Goal: Information Seeking & Learning: Learn about a topic

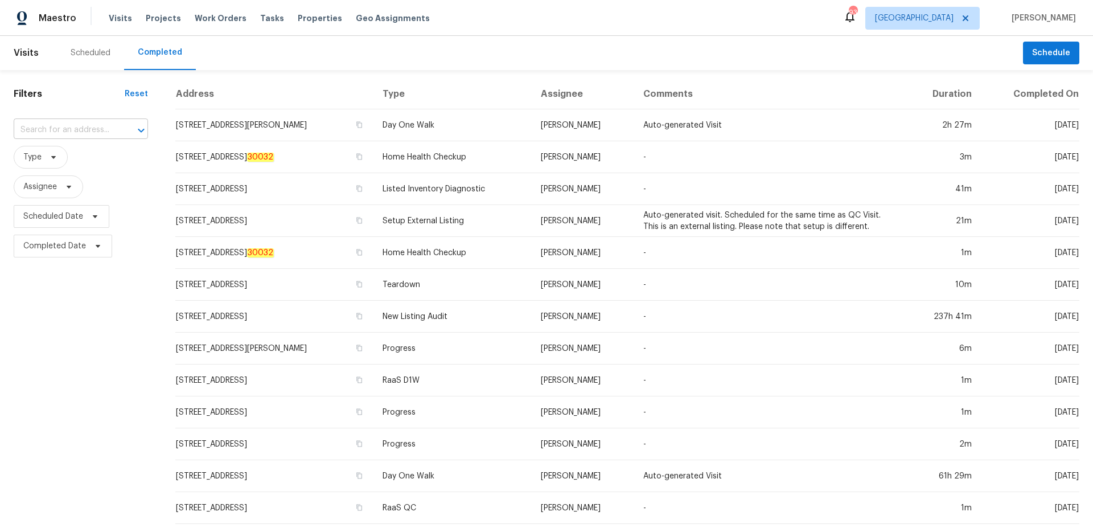
click at [68, 138] on input "text" at bounding box center [65, 130] width 102 height 18
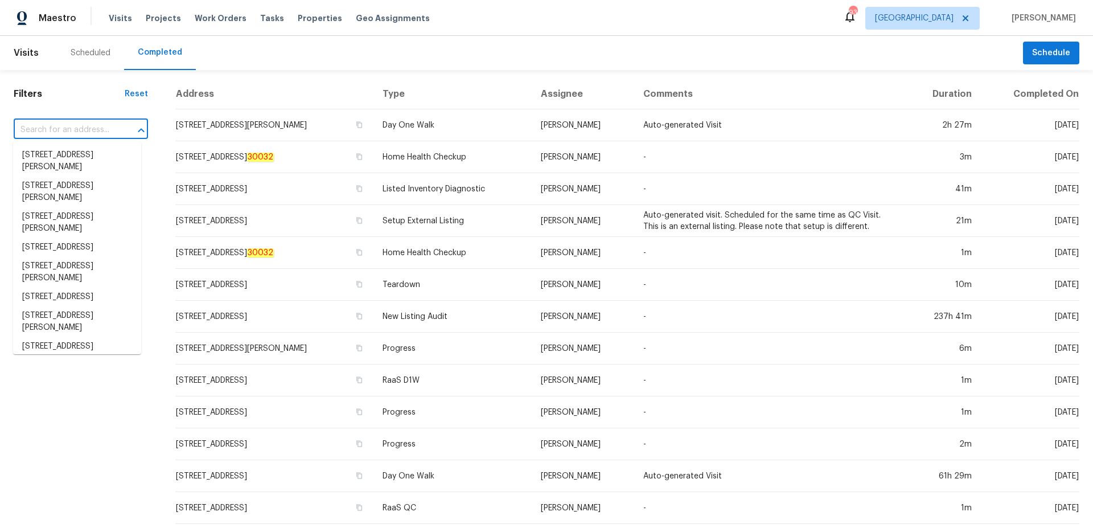
paste input "[STREET_ADDRESS][PERSON_NAME]"
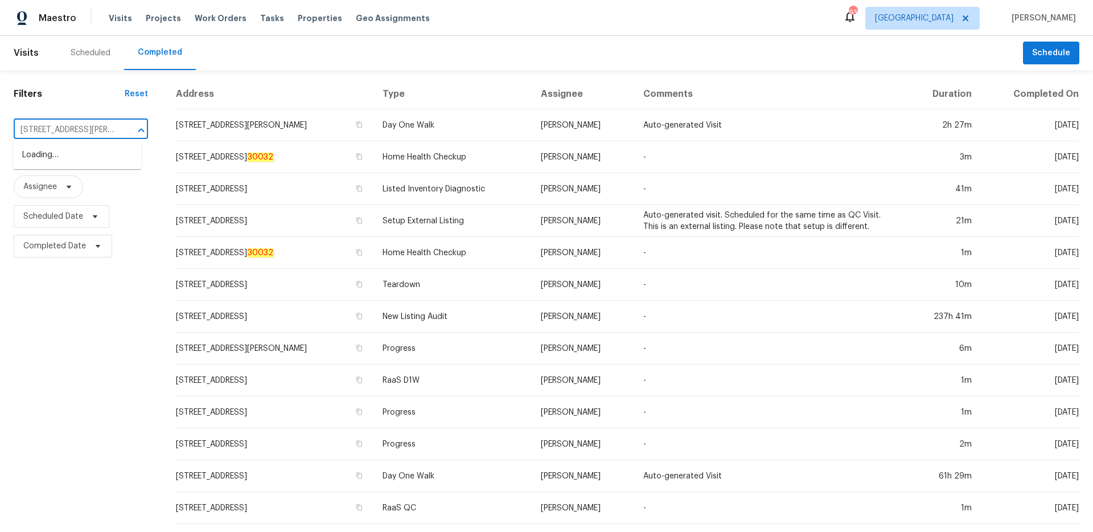
type input "[STREET_ADDRESS][PERSON_NAME]"
click at [71, 159] on li "[STREET_ADDRESS][PERSON_NAME]" at bounding box center [77, 161] width 128 height 31
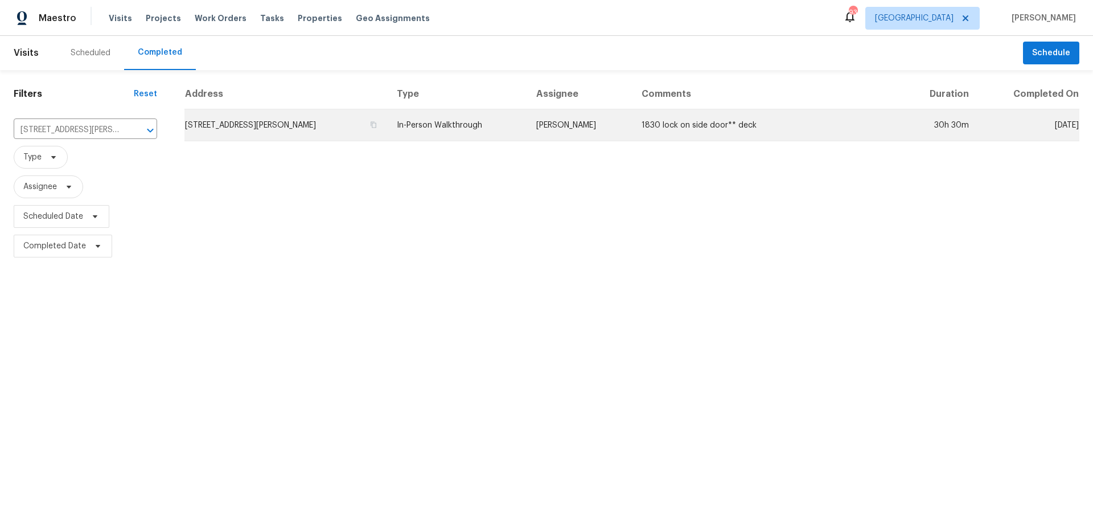
click at [433, 138] on td "In-Person Walkthrough" at bounding box center [457, 125] width 139 height 32
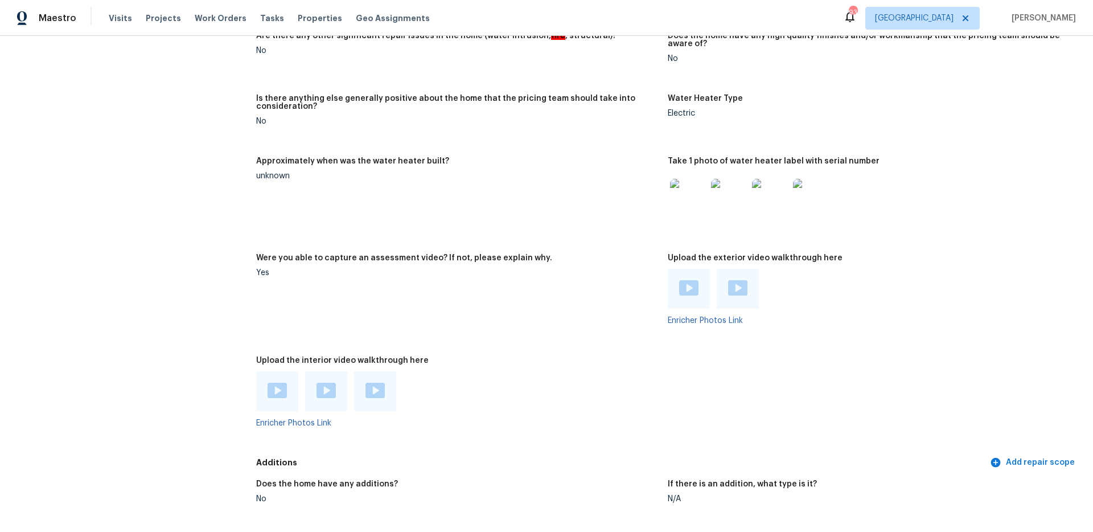
scroll to position [2268, 0]
click at [263, 383] on div at bounding box center [277, 391] width 42 height 40
click at [280, 383] on img at bounding box center [277, 389] width 19 height 15
click at [322, 382] on img at bounding box center [326, 389] width 19 height 15
click at [384, 390] on div at bounding box center [375, 391] width 42 height 40
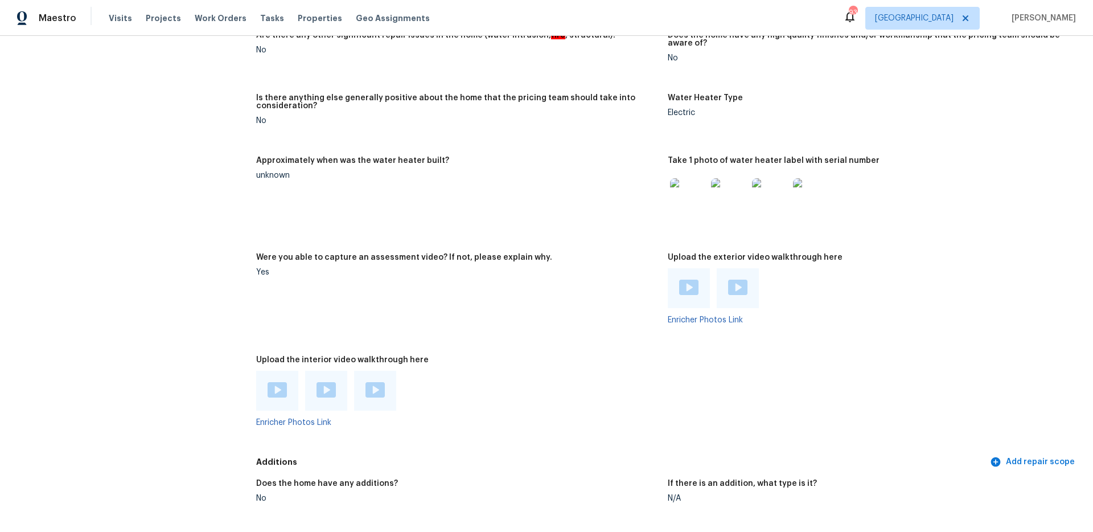
click at [382, 387] on img at bounding box center [375, 389] width 19 height 15
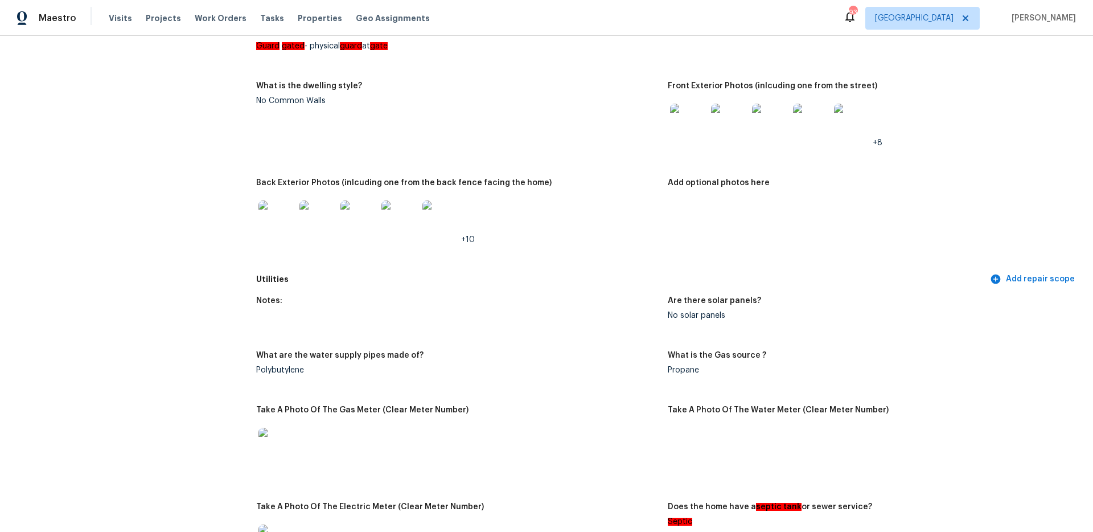
scroll to position [578, 0]
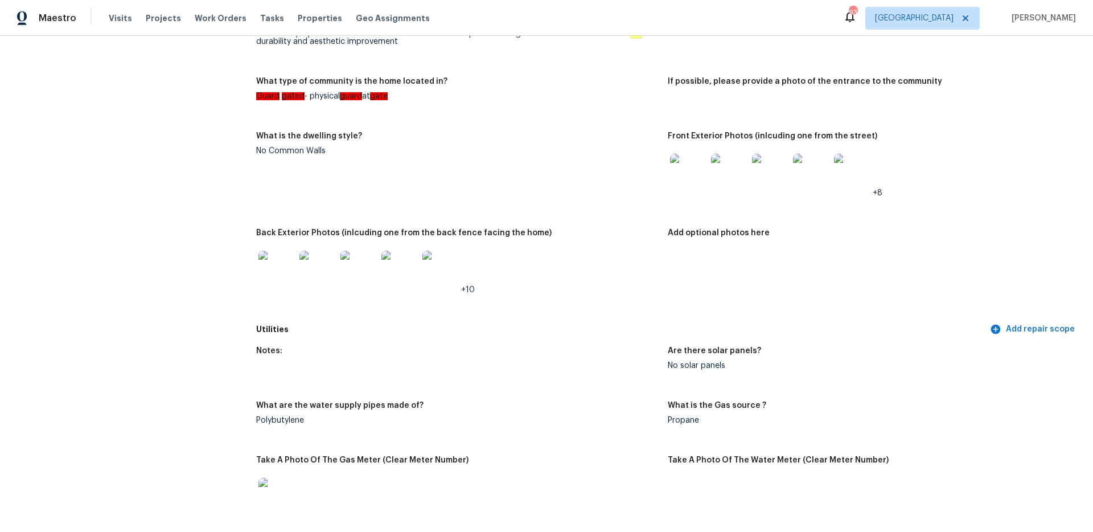
click at [687, 167] on img at bounding box center [688, 172] width 36 height 36
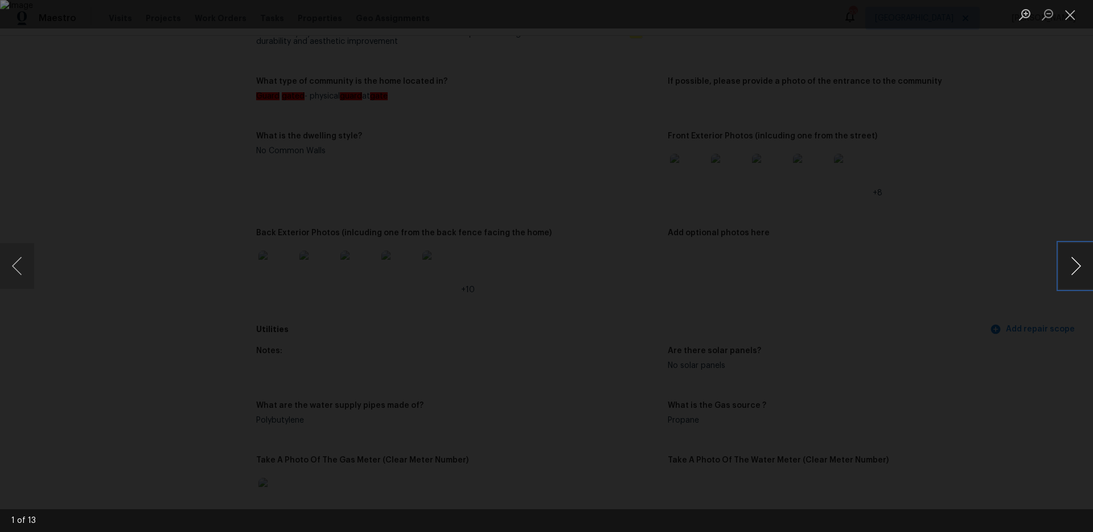
click at [1066, 265] on button "Next image" at bounding box center [1076, 266] width 34 height 46
